Goal: Check status: Check status

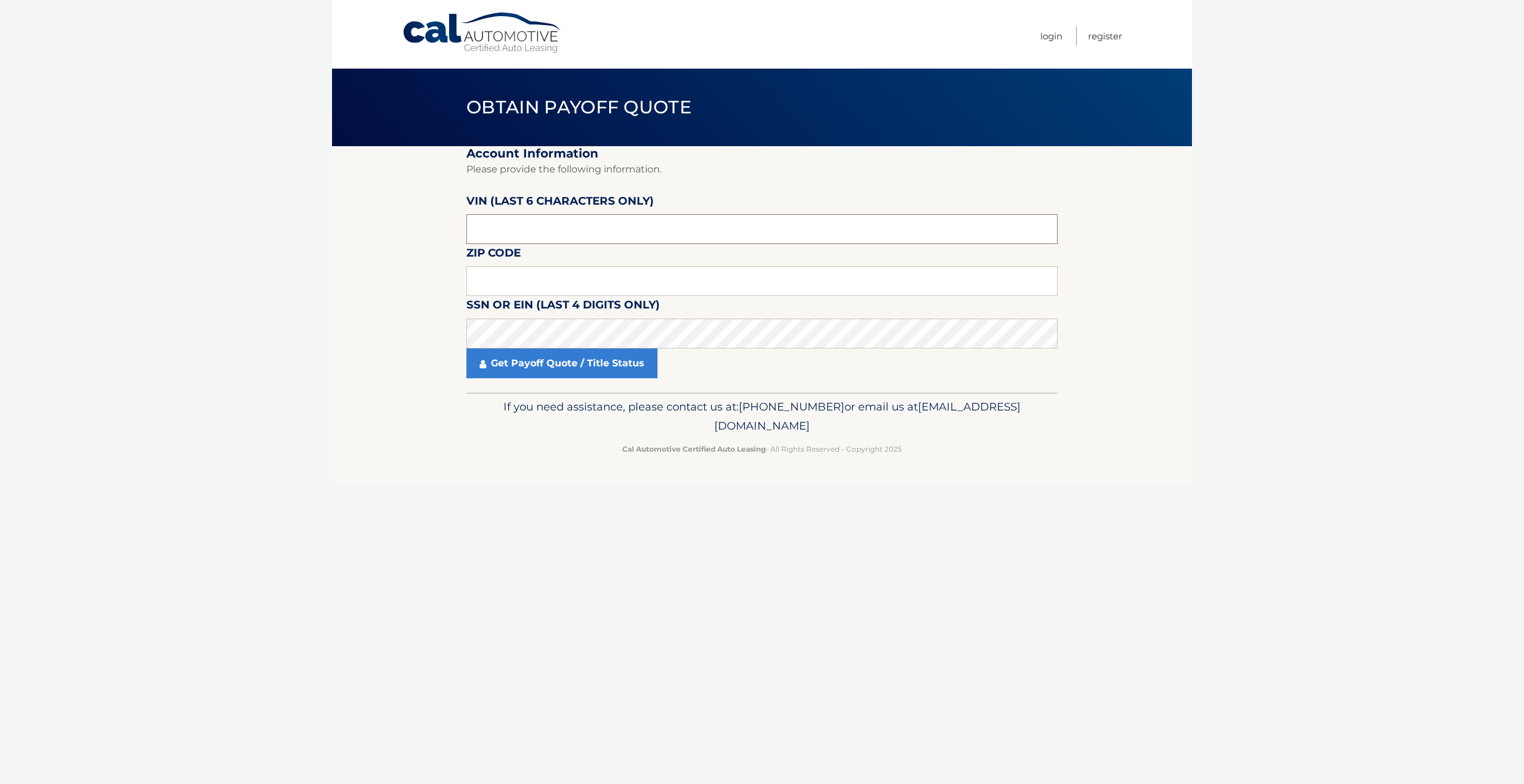
click at [653, 231] on input "text" at bounding box center [762, 230] width 591 height 30
click at [600, 288] on input "text" at bounding box center [762, 281] width 591 height 30
type input "19020"
click at [1302, 243] on body "Cal Automotive Menu Login Register Obtain Payoff Quote" at bounding box center [762, 392] width 1524 height 784
click at [683, 238] on input "text" at bounding box center [762, 230] width 591 height 30
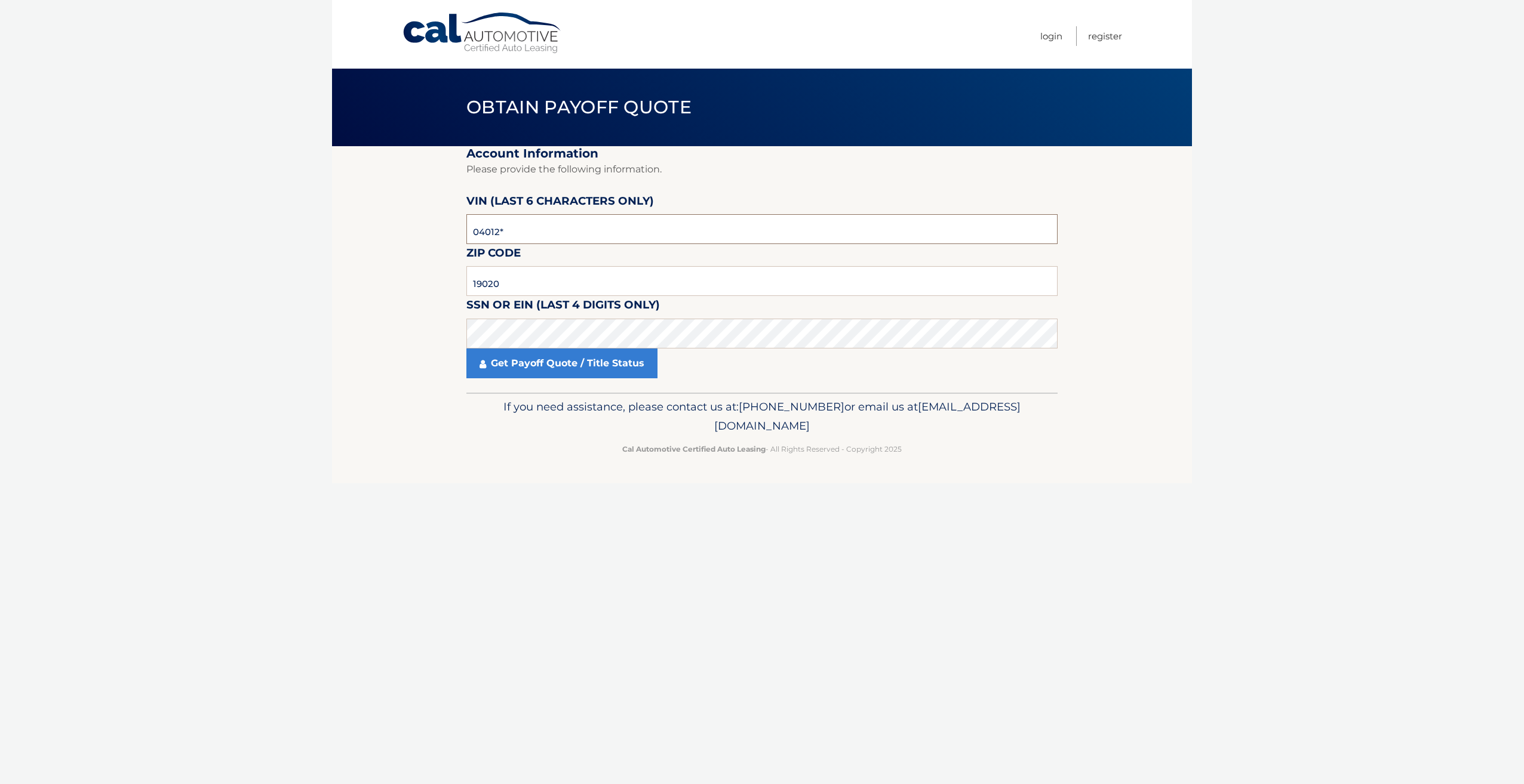
type input "040122"
click at [600, 369] on link "Get Payoff Quote / Title Status" at bounding box center [562, 364] width 191 height 30
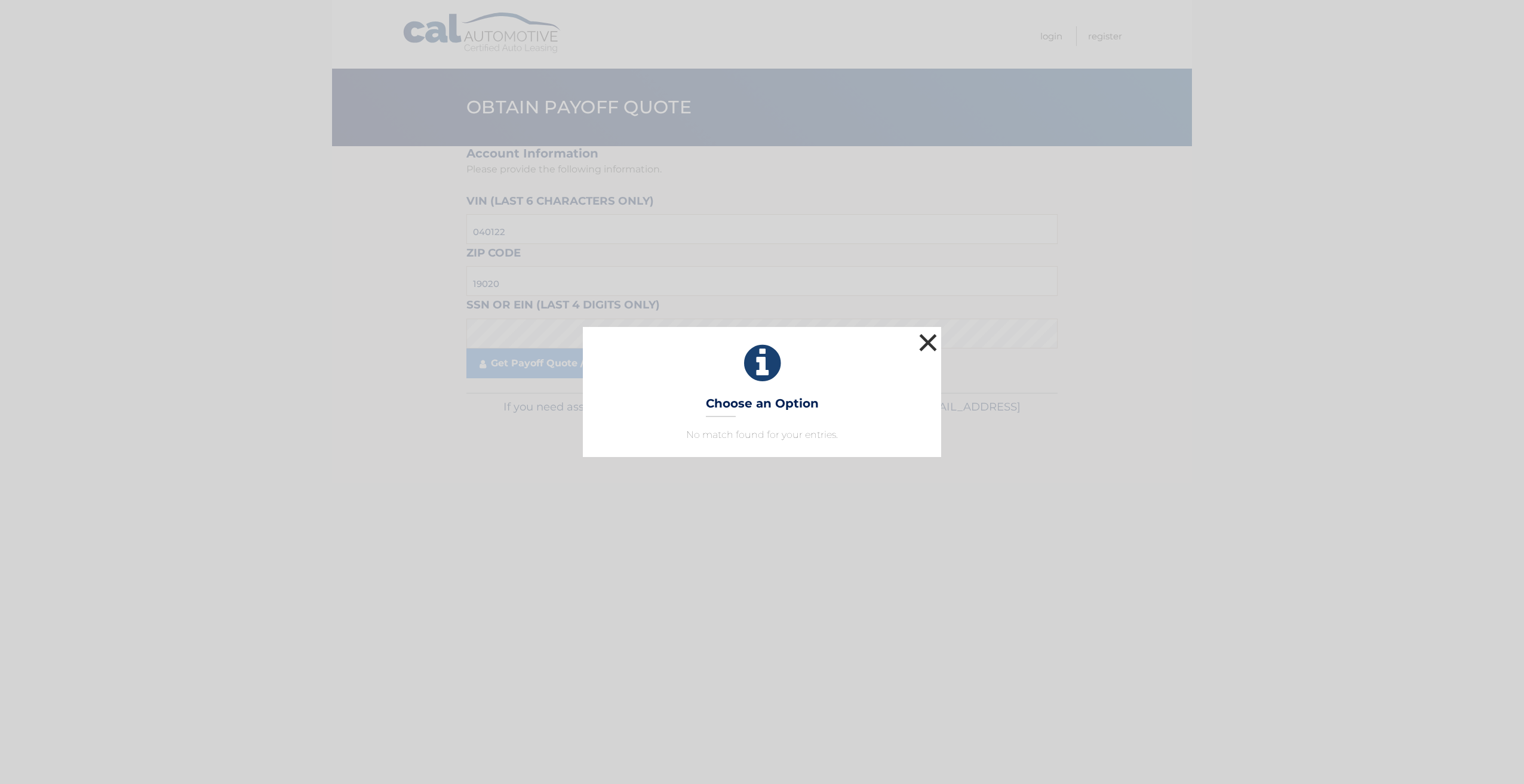
click at [930, 338] on button "×" at bounding box center [928, 343] width 24 height 24
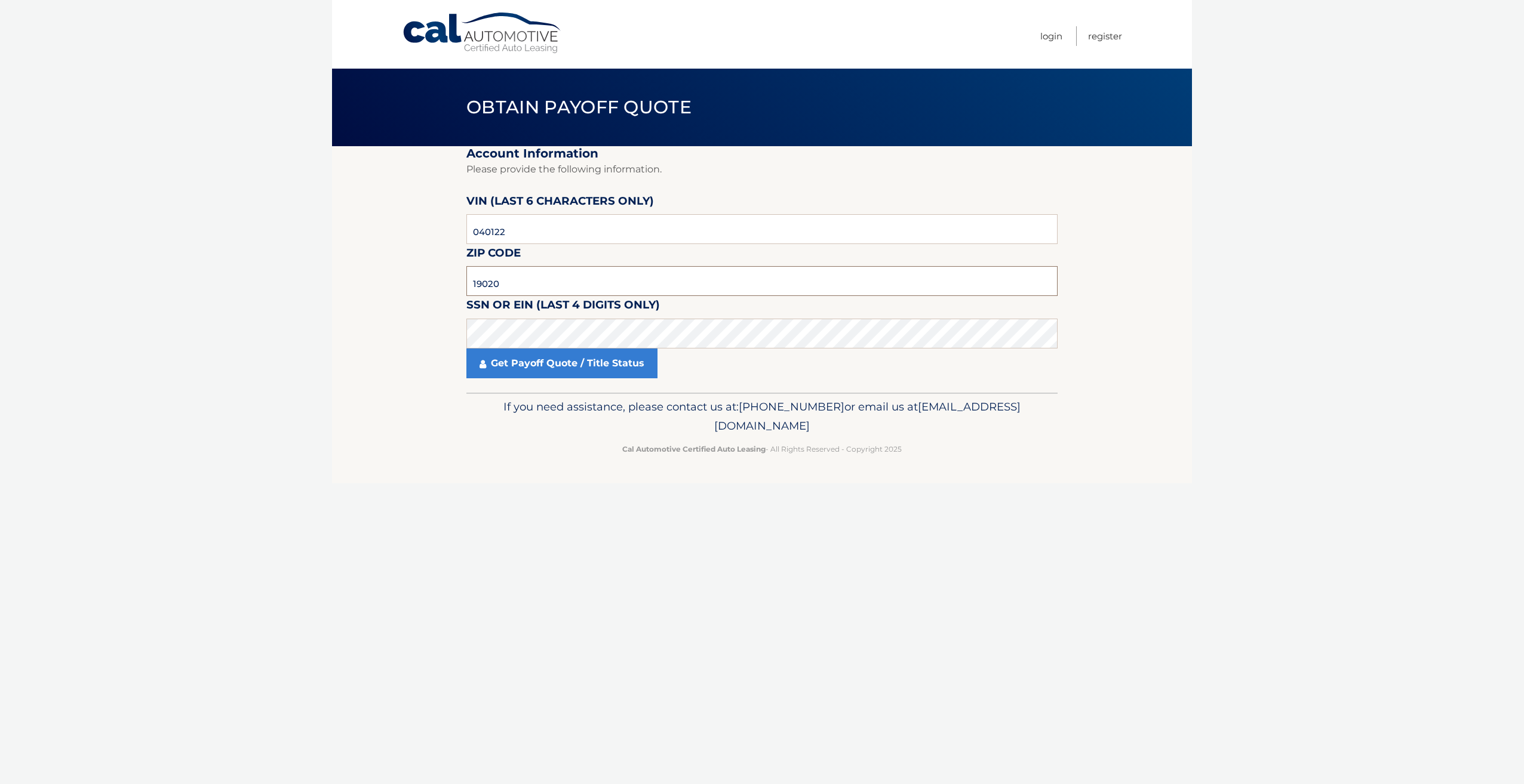
drag, startPoint x: 494, startPoint y: 273, endPoint x: 484, endPoint y: 272, distance: 10.0
click at [484, 273] on input "19020" at bounding box center [762, 281] width 591 height 30
type input "1"
type input "19115"
drag, startPoint x: 468, startPoint y: 285, endPoint x: 418, endPoint y: 279, distance: 50.4
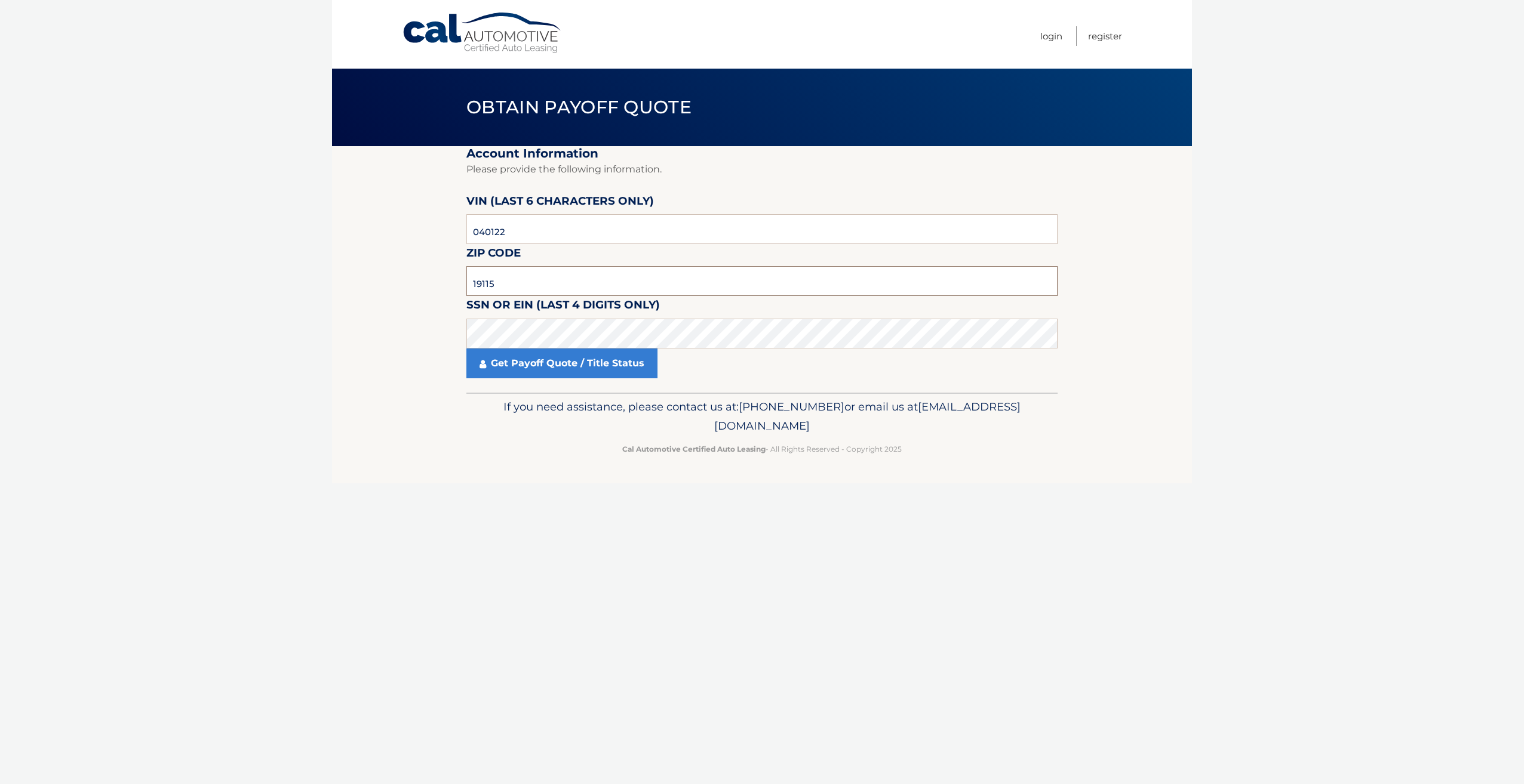
click at [419, 279] on section "Account Information Please provide the following information. VIN (last 6 chara…" at bounding box center [762, 269] width 860 height 246
click at [602, 362] on link "Get Payoff Quote / Title Status" at bounding box center [562, 364] width 191 height 30
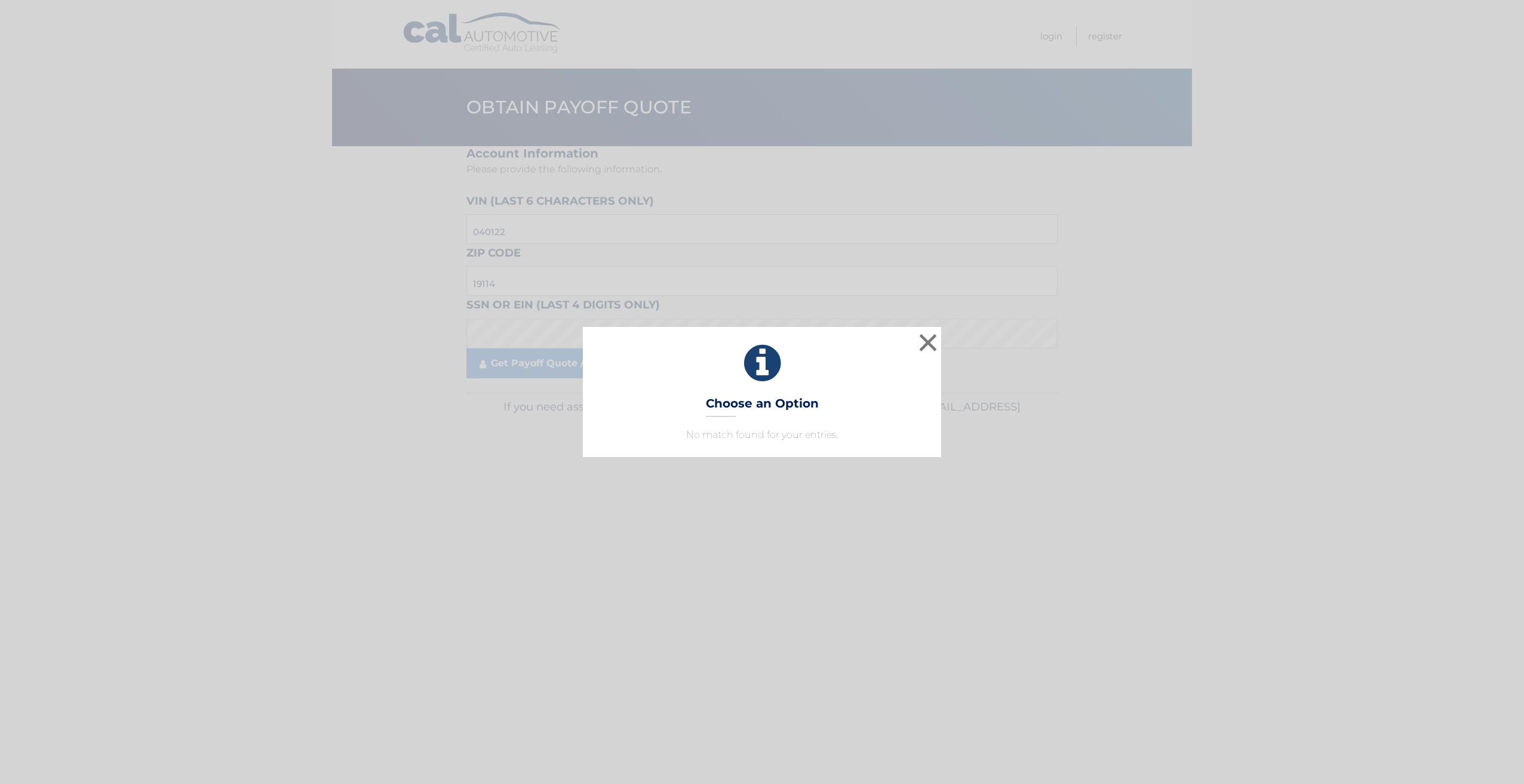
click at [948, 341] on div "× Choose an Option No match found for your entries. This is what you see on sec…" at bounding box center [762, 392] width 1514 height 130
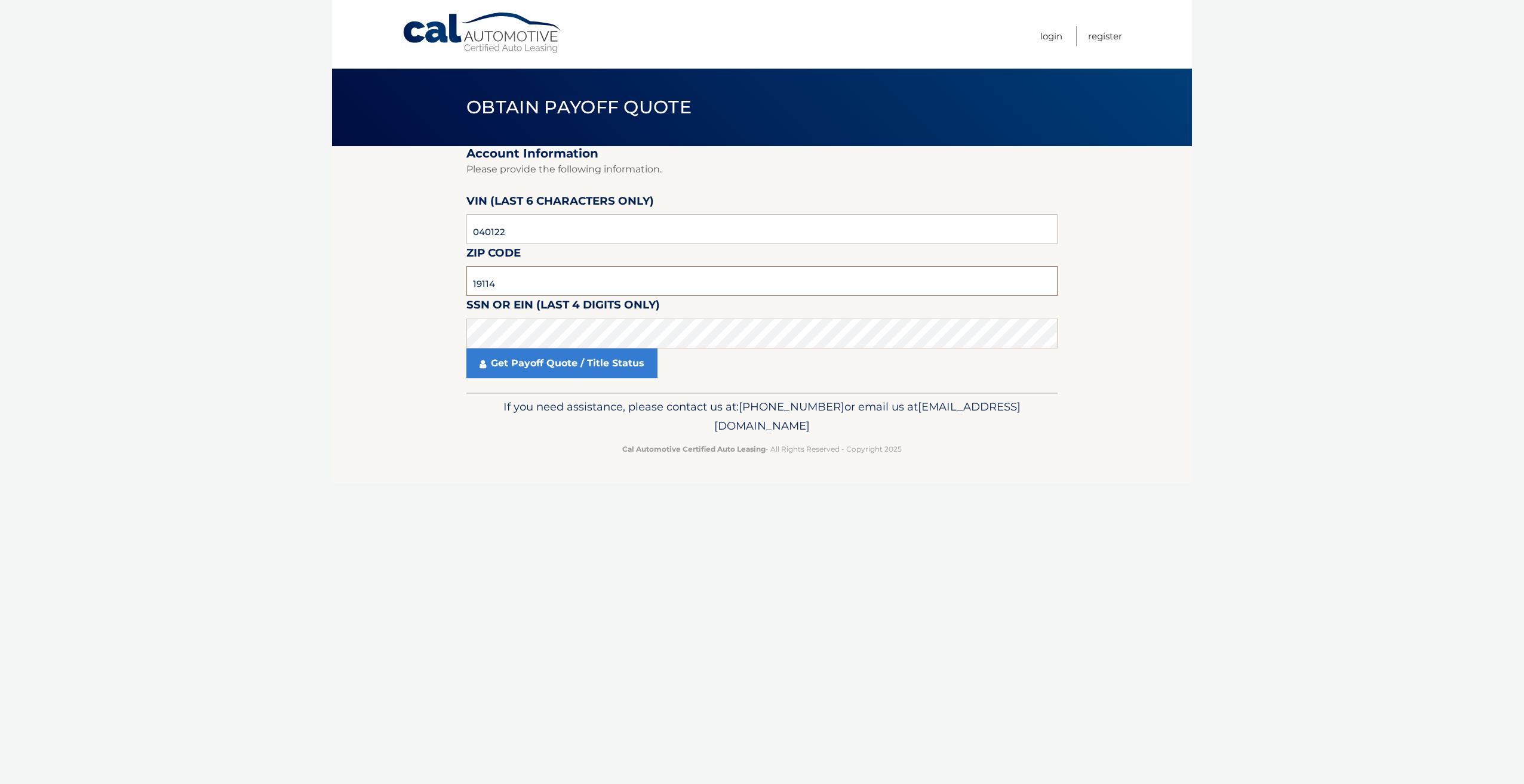
drag, startPoint x: 554, startPoint y: 274, endPoint x: 461, endPoint y: 291, distance: 94.5
click at [461, 291] on section "Account Information Please provide the following information. VIN (last 6 chara…" at bounding box center [762, 269] width 860 height 246
type input "19154"
click at [532, 367] on link "Get Payoff Quote / Title Status" at bounding box center [562, 364] width 191 height 30
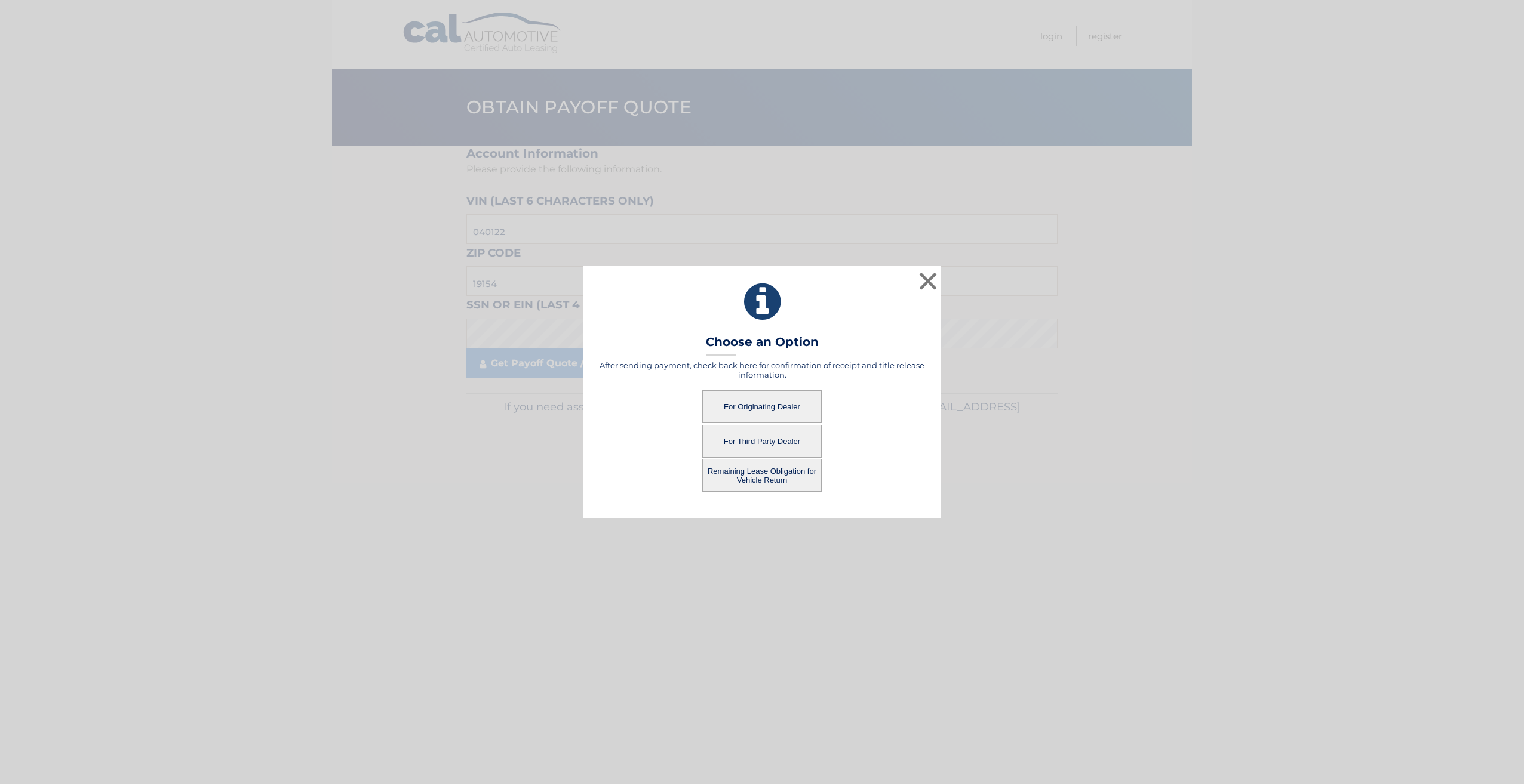
click at [773, 404] on button "For Originating Dealer" at bounding box center [762, 407] width 120 height 33
click at [788, 411] on button "For Originating Dealer" at bounding box center [762, 407] width 120 height 33
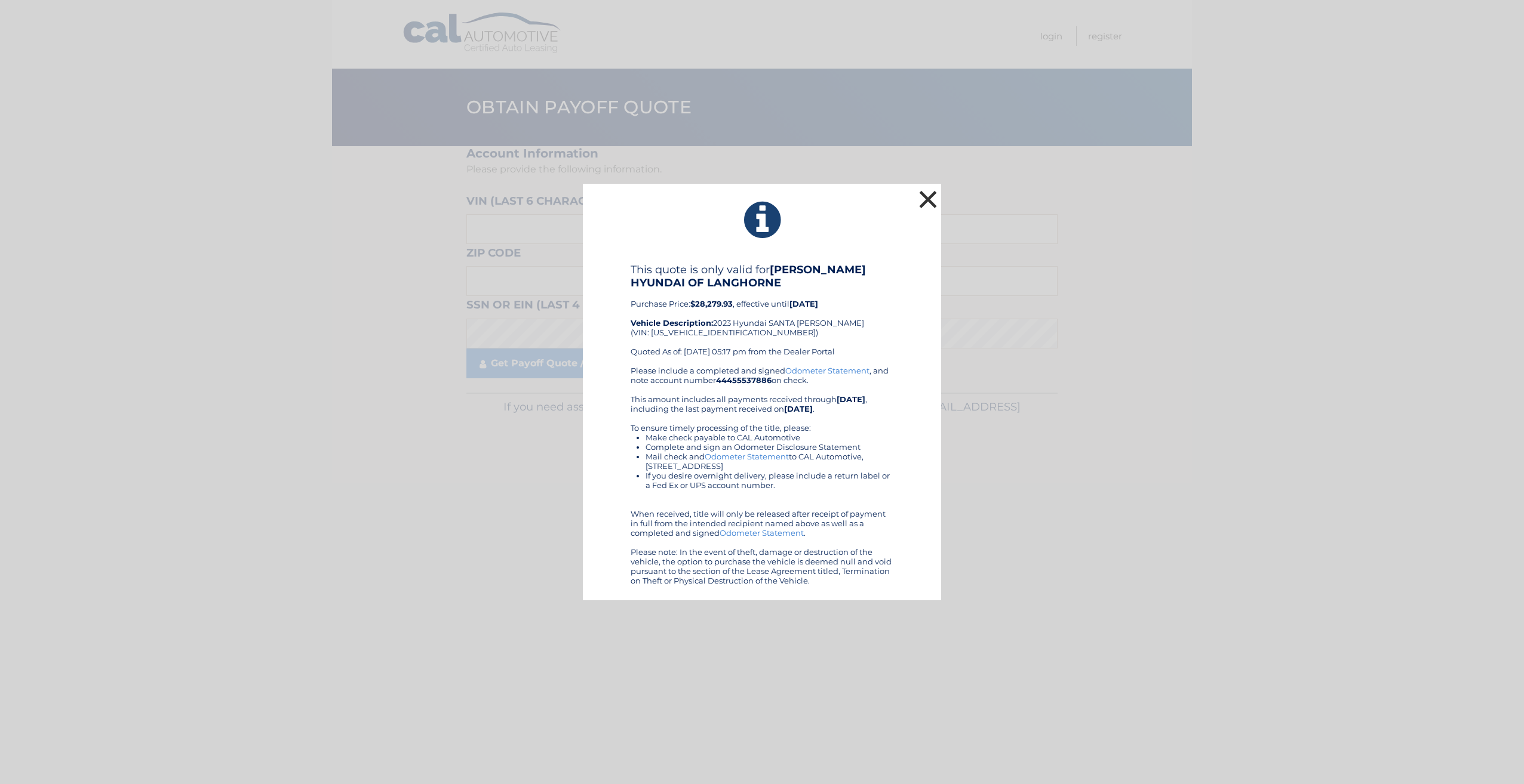
click at [927, 194] on button "×" at bounding box center [928, 200] width 24 height 24
